Goal: Task Accomplishment & Management: Use online tool/utility

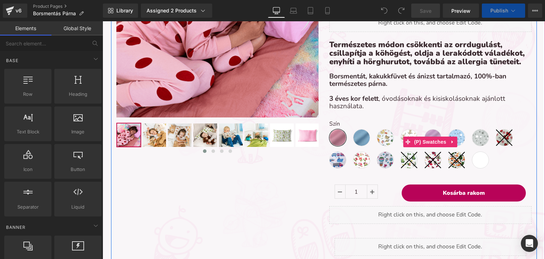
scroll to position [2566, 437]
click at [478, 160] on span "Lila (50x40)" at bounding box center [480, 160] width 17 height 17
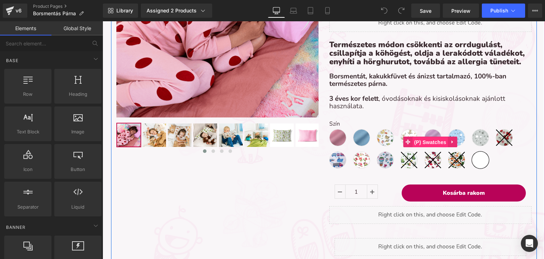
click at [423, 145] on span "(P) Swatches" at bounding box center [431, 142] width 36 height 11
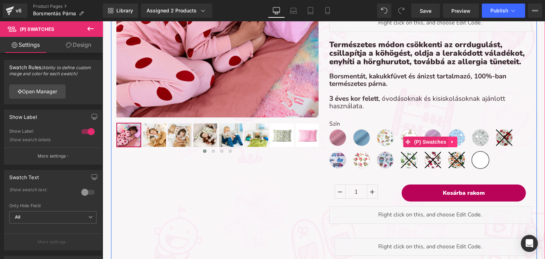
click at [448, 140] on link at bounding box center [452, 142] width 9 height 11
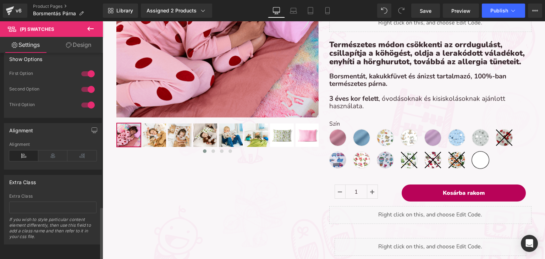
scroll to position [594, 0]
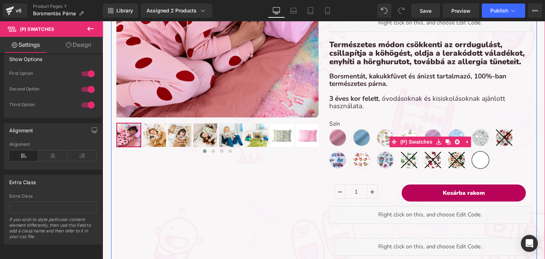
click at [479, 161] on span "Lila (50x40)" at bounding box center [480, 160] width 17 height 17
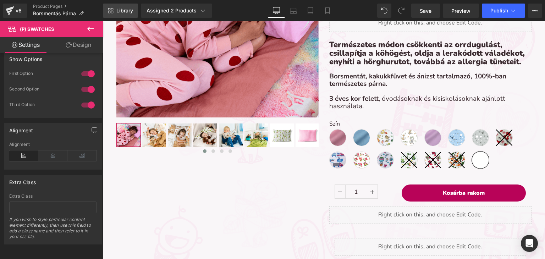
click at [119, 16] on link "Library" at bounding box center [120, 11] width 35 height 14
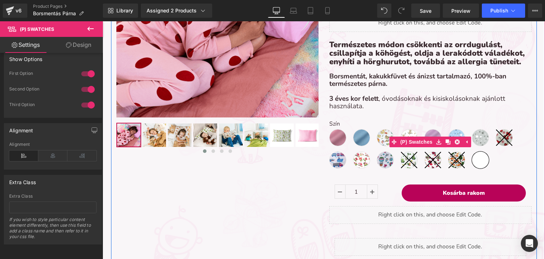
click at [476, 159] on span "Lila (50x40)" at bounding box center [480, 160] width 17 height 17
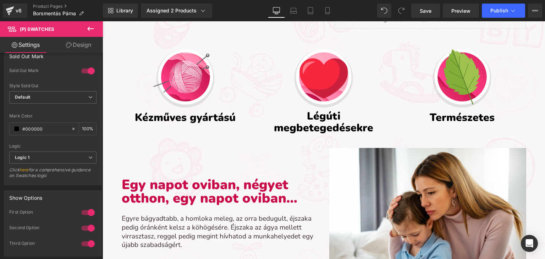
scroll to position [320, 0]
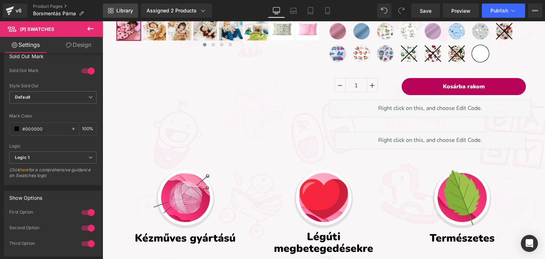
click at [121, 8] on span "Library" at bounding box center [124, 10] width 17 height 6
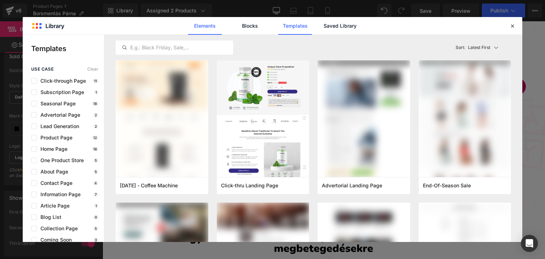
click at [203, 30] on link "Elements" at bounding box center [205, 26] width 34 height 18
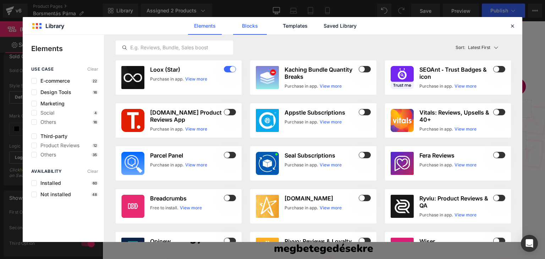
click at [241, 30] on link "Blocks" at bounding box center [250, 26] width 34 height 18
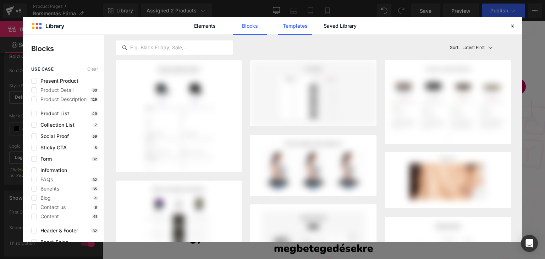
click at [304, 29] on link "Templates" at bounding box center [295, 26] width 34 height 18
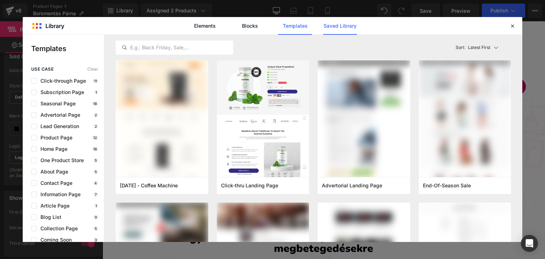
click at [346, 28] on link "Saved Library" at bounding box center [340, 26] width 34 height 18
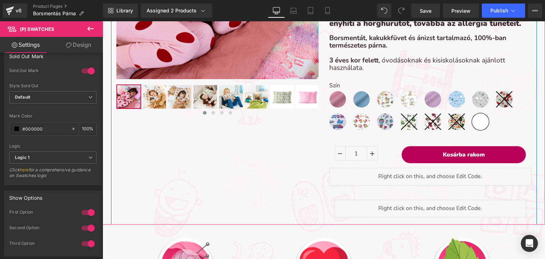
scroll to position [249, 0]
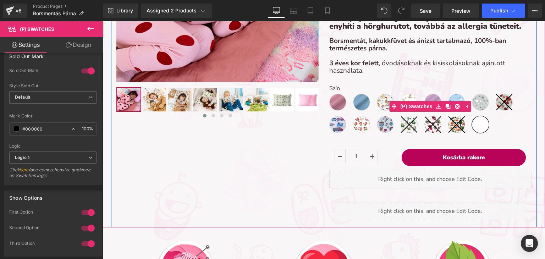
click at [477, 124] on span "Lila (50x40)" at bounding box center [480, 124] width 17 height 17
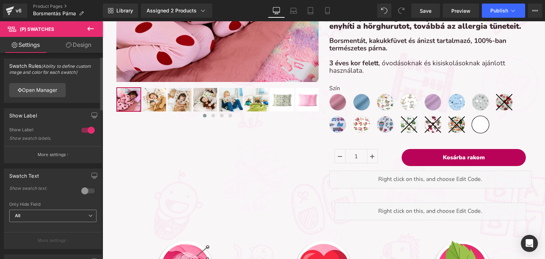
scroll to position [0, 0]
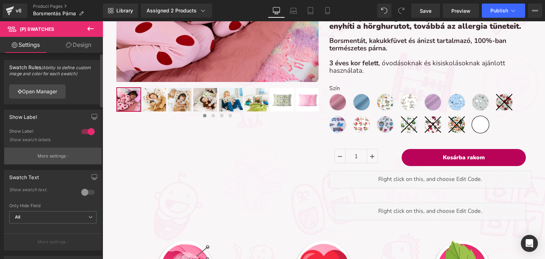
click at [51, 161] on button "More settings" at bounding box center [52, 156] width 97 height 17
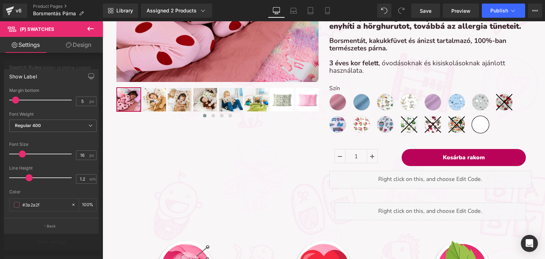
click at [69, 44] on icon at bounding box center [69, 45] width 6 height 6
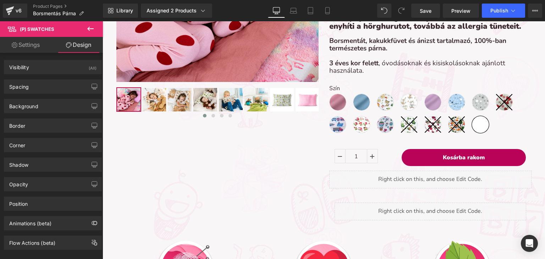
click at [33, 42] on link "Settings" at bounding box center [25, 45] width 51 height 16
type input "100"
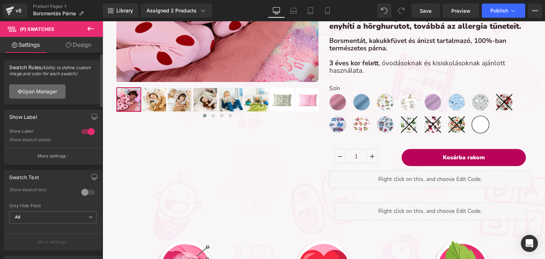
click at [30, 88] on link "Open Manager" at bounding box center [37, 92] width 56 height 14
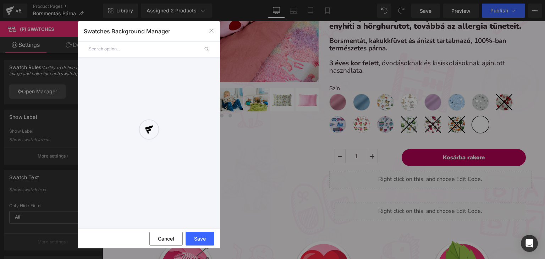
click at [107, 50] on div at bounding box center [149, 135] width 142 height 182
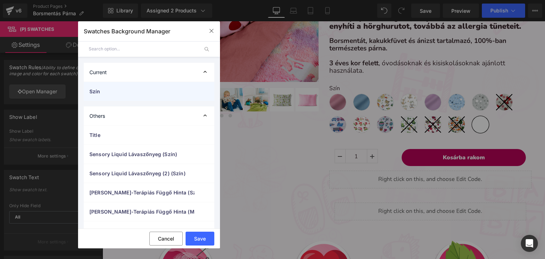
click at [136, 96] on div "Szín" at bounding box center [149, 91] width 131 height 19
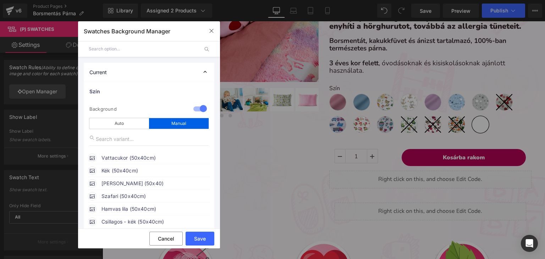
click at [171, 124] on div "Manual" at bounding box center [179, 123] width 60 height 11
click at [132, 120] on div "Auto" at bounding box center [119, 123] width 60 height 11
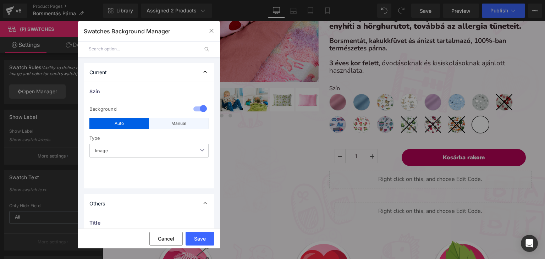
click at [173, 120] on div "Manual" at bounding box center [179, 123] width 60 height 11
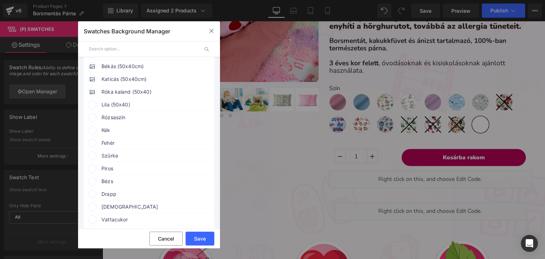
scroll to position [249, 0]
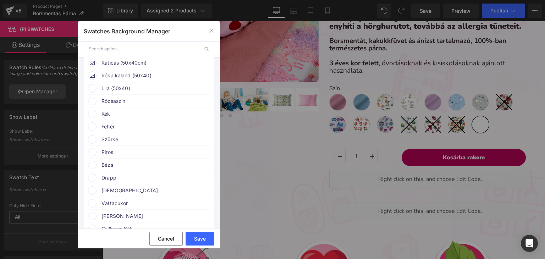
click at [109, 93] on span "Lila (50x40)" at bounding box center [156, 88] width 108 height 9
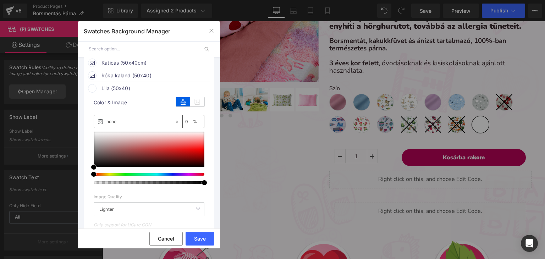
click at [89, 93] on span at bounding box center [92, 88] width 9 height 9
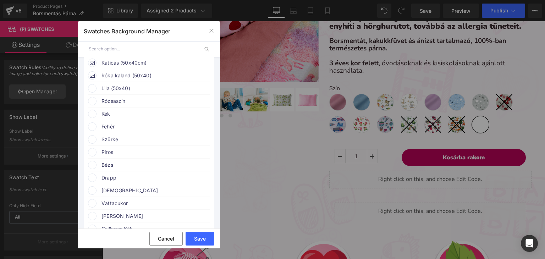
click at [91, 93] on span at bounding box center [92, 88] width 9 height 9
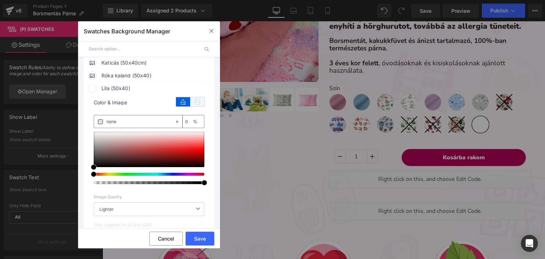
click at [193, 106] on icon at bounding box center [197, 101] width 14 height 9
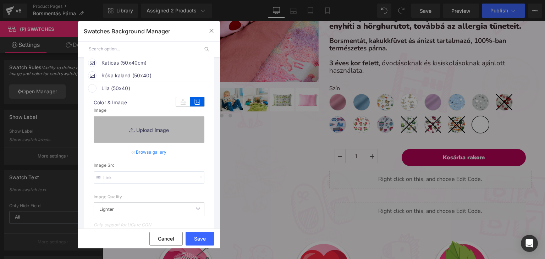
click at [167, 134] on link "Replace Image" at bounding box center [149, 129] width 111 height 26
click at [141, 140] on link "Replace Image" at bounding box center [149, 129] width 111 height 26
type input "C:\fakepath\pamut-koralaku_sötétlila.webp"
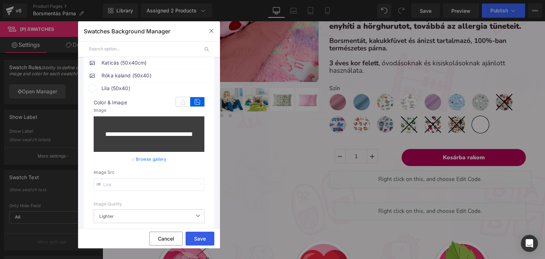
click at [207, 234] on button "Save" at bounding box center [200, 239] width 29 height 14
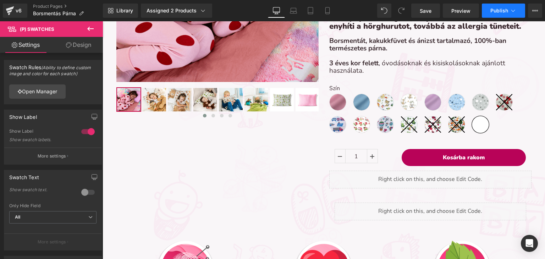
click at [506, 13] on span "Publish" at bounding box center [500, 11] width 18 height 6
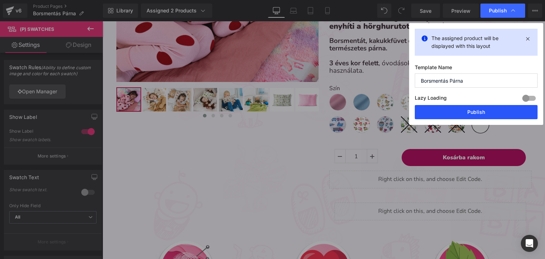
click at [488, 109] on button "Publish" at bounding box center [476, 112] width 123 height 14
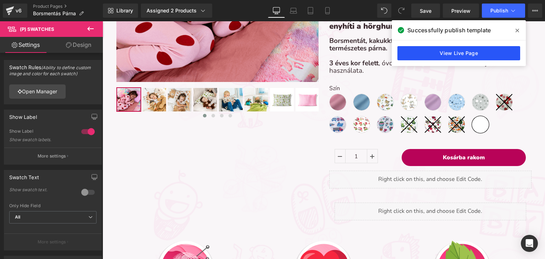
click at [453, 49] on link "View Live Page" at bounding box center [459, 53] width 123 height 14
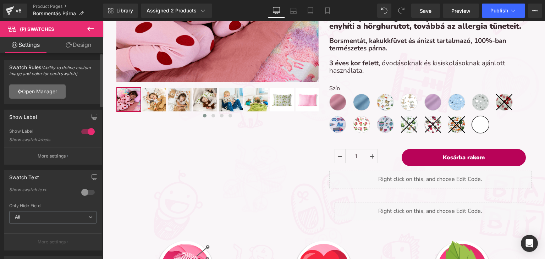
click at [56, 91] on link "Open Manager" at bounding box center [37, 92] width 56 height 14
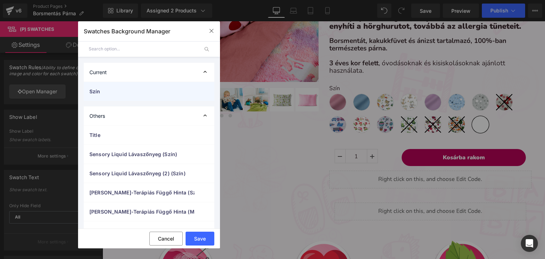
click at [115, 94] on span "Szín" at bounding box center [141, 91] width 105 height 7
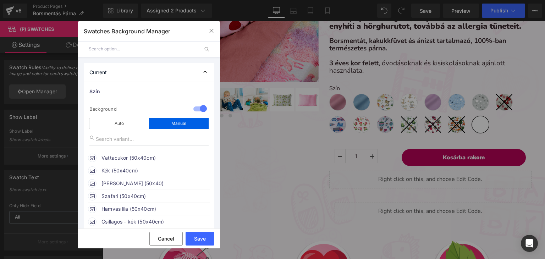
click at [159, 120] on div "Manual" at bounding box center [179, 123] width 60 height 11
click at [161, 120] on div "Manual" at bounding box center [179, 123] width 60 height 11
click at [113, 138] on input "text" at bounding box center [148, 138] width 119 height 13
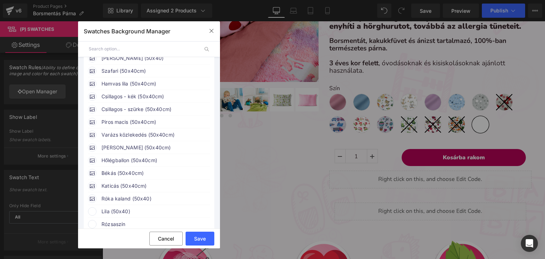
scroll to position [178, 0]
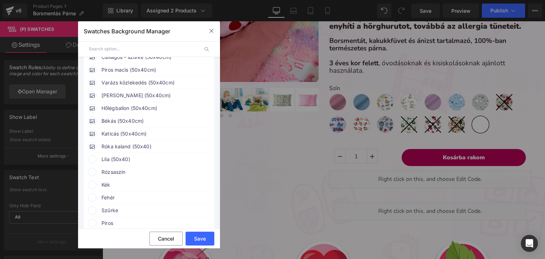
click at [115, 164] on span "Lila (50x40)" at bounding box center [156, 159] width 108 height 9
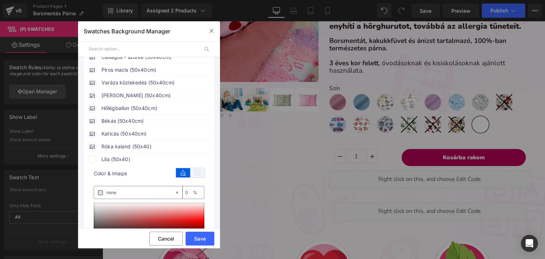
click at [193, 178] on icon at bounding box center [197, 172] width 14 height 9
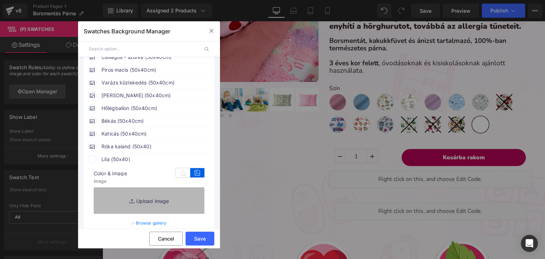
click at [149, 207] on link "Replace Image" at bounding box center [149, 200] width 111 height 26
type input "C:\fakepath\pamut-koralaku_sötétlila.webp"
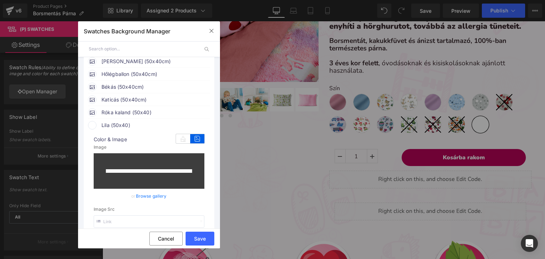
scroll to position [213, 0]
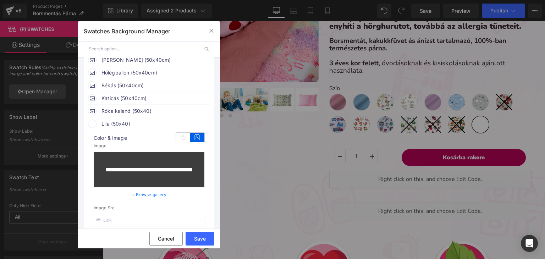
type input "[URL][DOMAIN_NAME]"
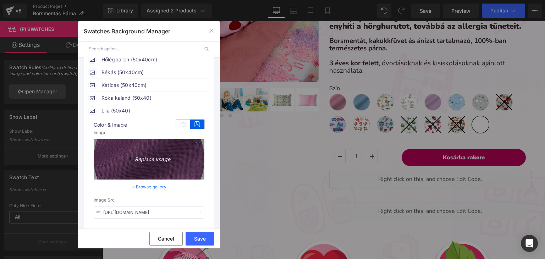
scroll to position [249, 0]
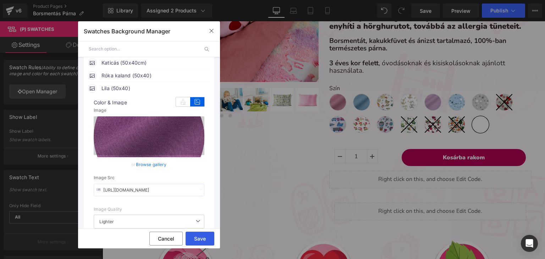
click at [196, 235] on button "Save" at bounding box center [200, 239] width 29 height 14
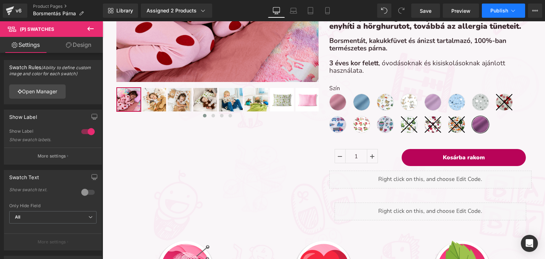
click at [491, 12] on span "Publish" at bounding box center [500, 11] width 18 height 6
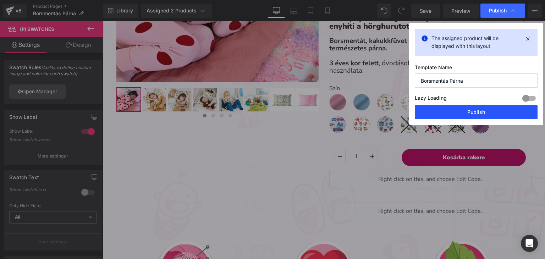
click at [463, 112] on button "Publish" at bounding box center [476, 112] width 123 height 14
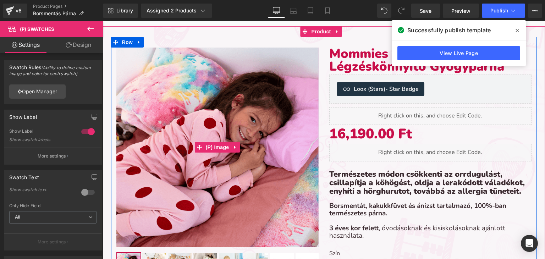
scroll to position [71, 0]
